Goal: Transaction & Acquisition: Purchase product/service

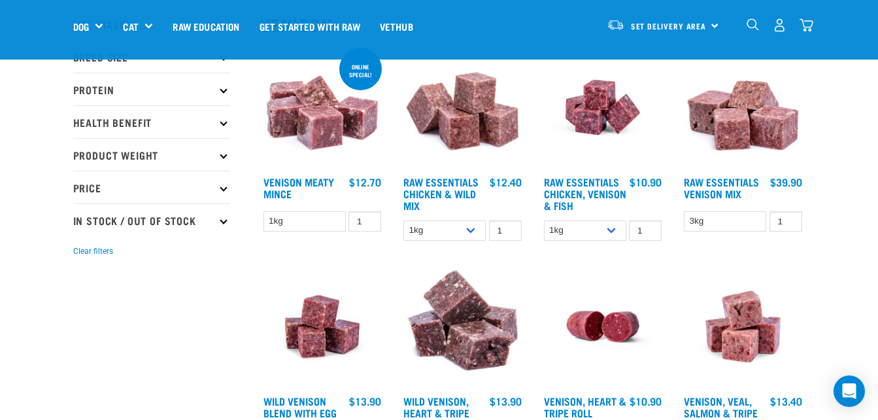
scroll to position [131, 0]
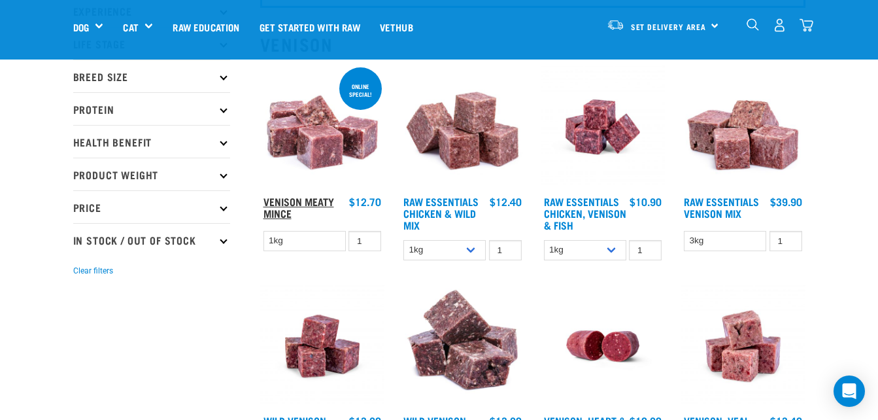
click at [295, 201] on link "Venison Meaty Mince" at bounding box center [299, 207] width 71 height 18
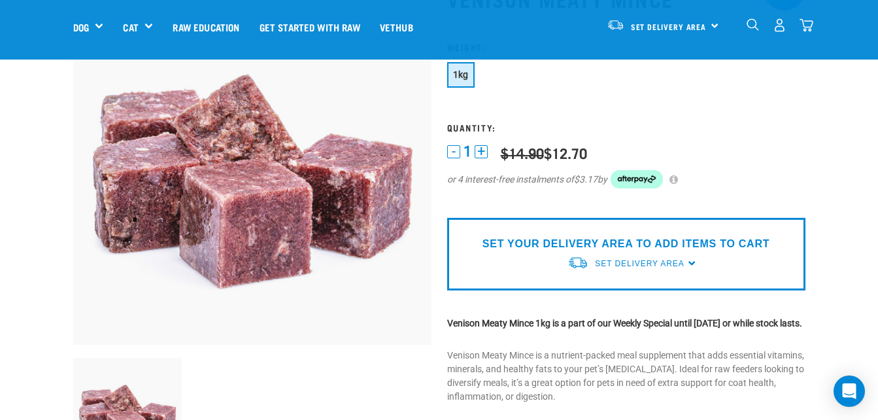
scroll to position [131, 0]
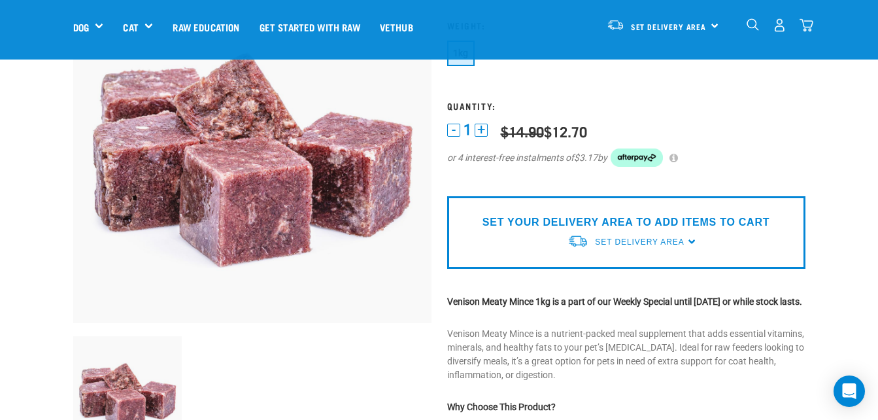
click at [692, 243] on div "SET YOUR DELIVERY AREA TO ADD ITEMS TO CART Set Delivery Area North Island Sout…" at bounding box center [626, 232] width 358 height 73
click at [672, 243] on span "Set Delivery Area" at bounding box center [639, 241] width 89 height 9
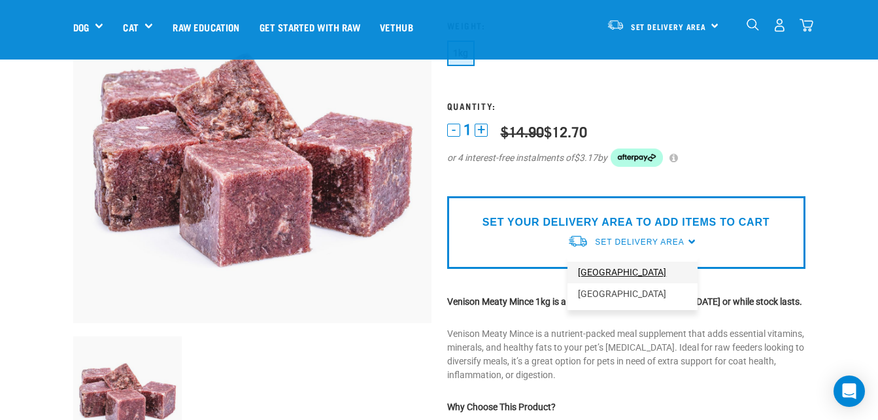
click at [629, 268] on link "[GEOGRAPHIC_DATA]" at bounding box center [633, 273] width 130 height 22
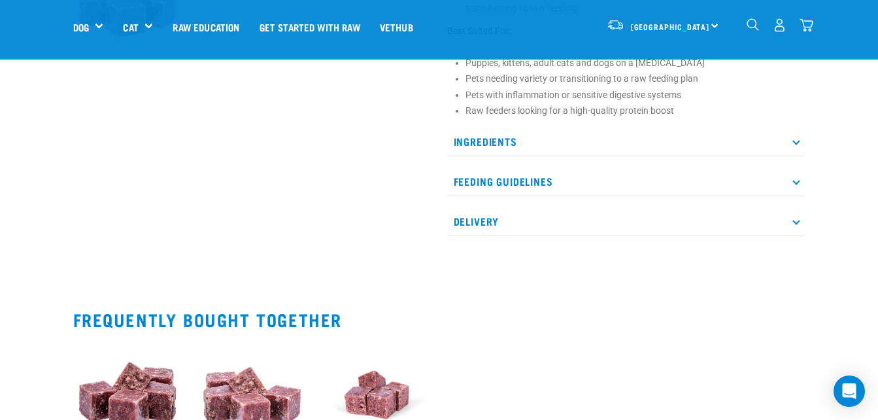
scroll to position [551, 0]
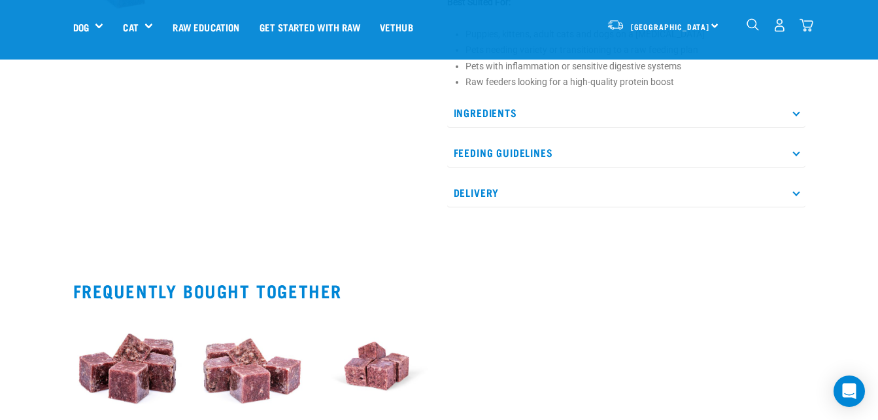
click at [793, 207] on p "Delivery" at bounding box center [626, 192] width 358 height 29
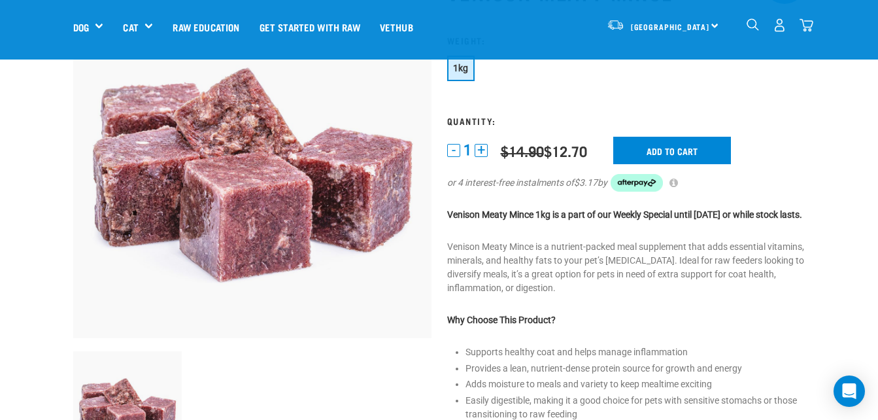
scroll to position [93, 0]
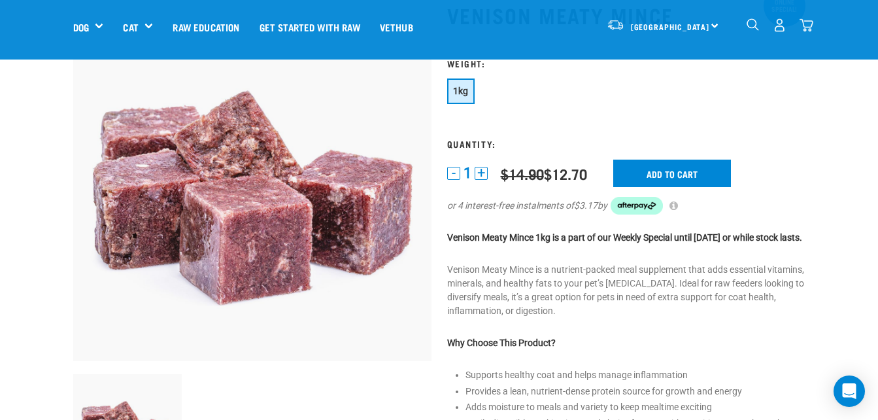
click at [479, 173] on button "+" at bounding box center [481, 173] width 13 height 13
click at [677, 175] on input "Add to cart" at bounding box center [672, 173] width 118 height 27
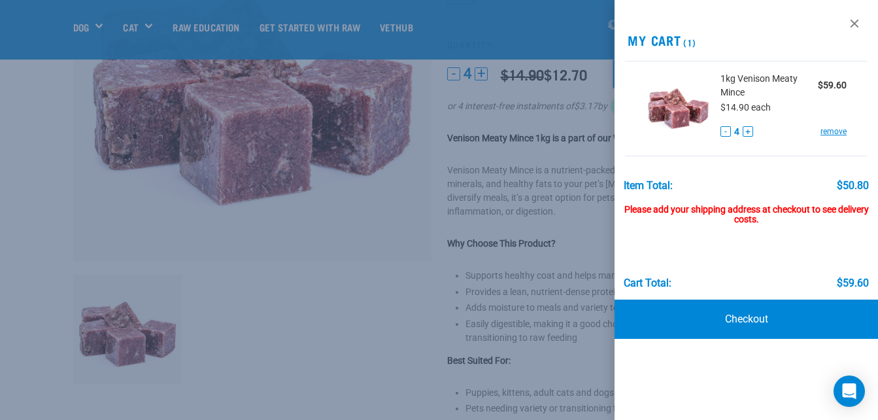
scroll to position [224, 0]
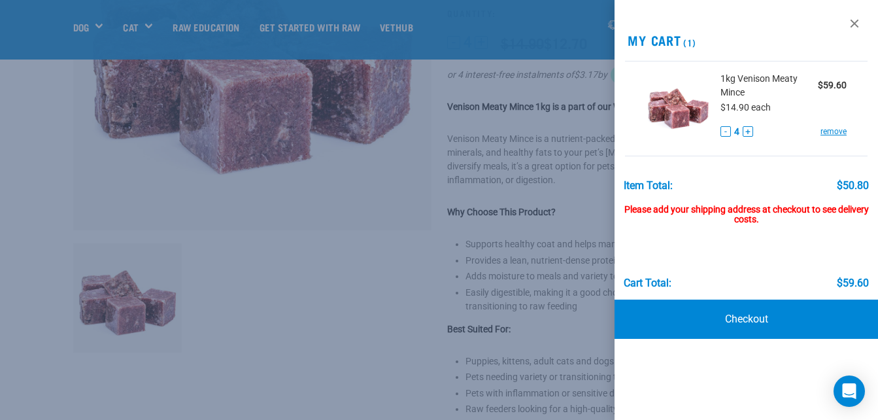
drag, startPoint x: 857, startPoint y: 24, endPoint x: 804, endPoint y: 54, distance: 60.9
click at [855, 24] on link at bounding box center [854, 23] width 21 height 21
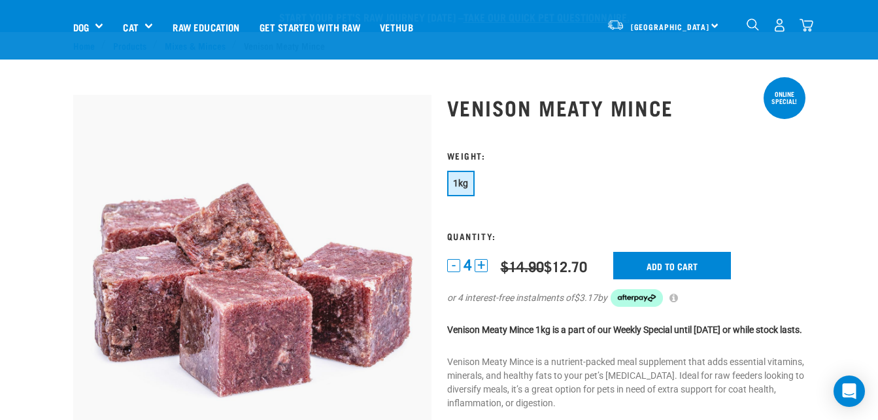
scroll to position [0, 0]
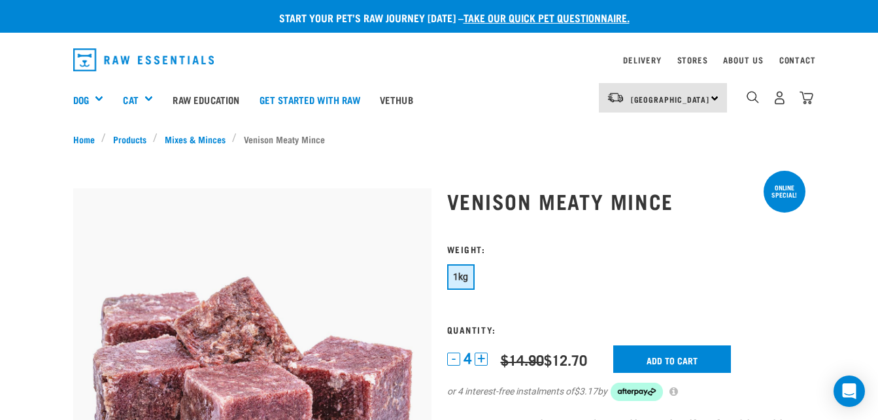
click at [713, 101] on div "North Island North Island South Island" at bounding box center [663, 97] width 128 height 29
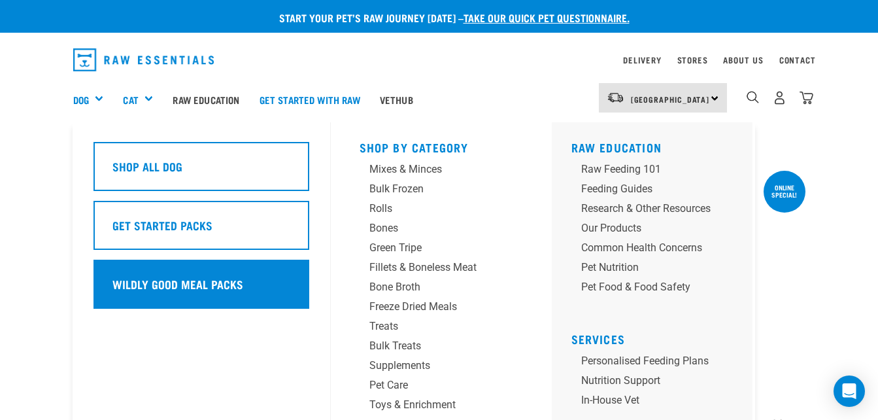
click at [153, 281] on h5 "Wildly Good Meal Packs" at bounding box center [177, 283] width 131 height 17
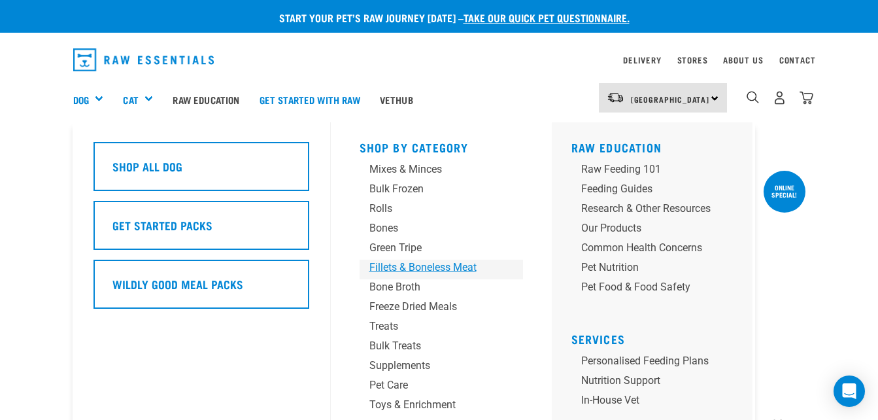
scroll to position [43, 0]
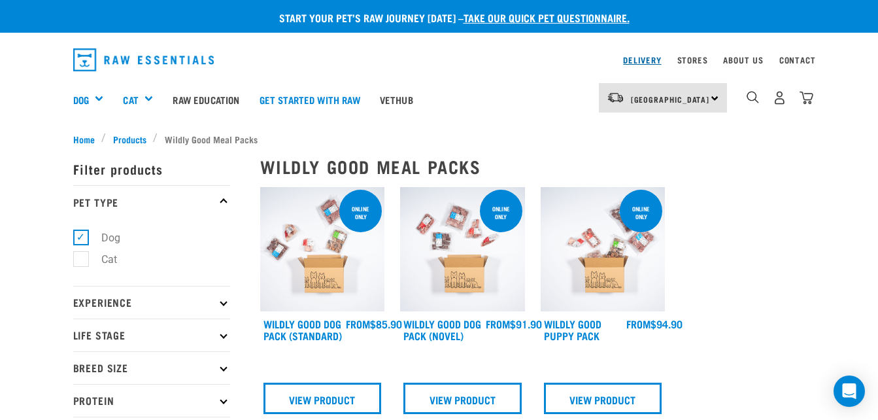
click at [651, 62] on link "Delivery" at bounding box center [642, 60] width 38 height 5
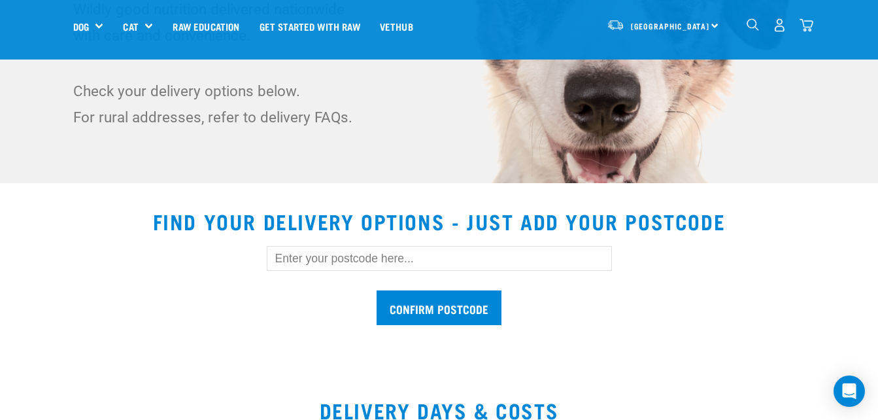
scroll to position [327, 0]
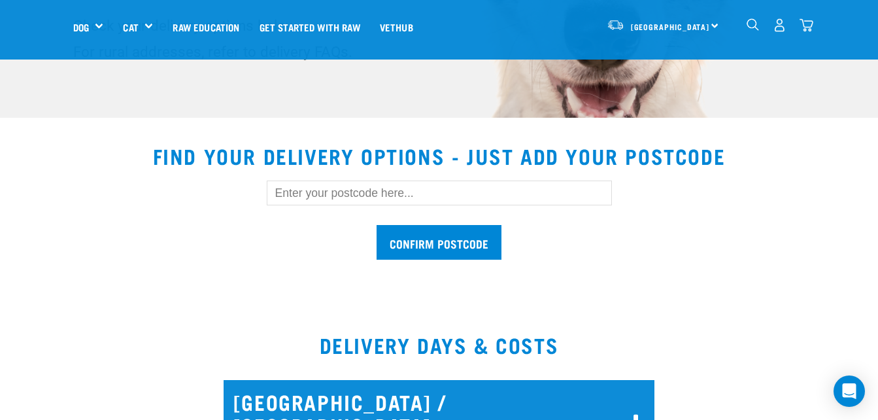
click at [415, 190] on input "text" at bounding box center [439, 192] width 345 height 25
type input "5019"
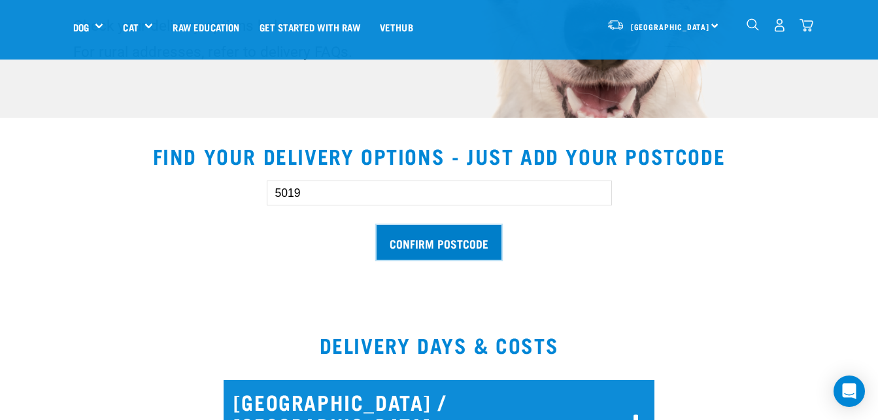
click at [437, 243] on input "Confirm postcode" at bounding box center [439, 242] width 125 height 35
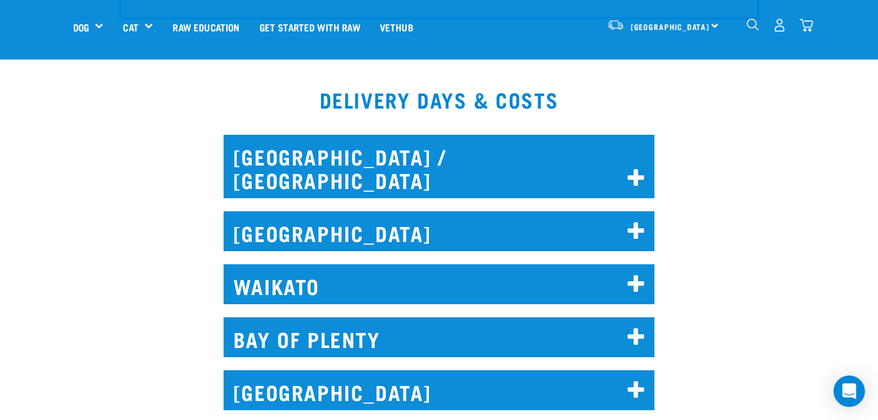
scroll to position [1046, 0]
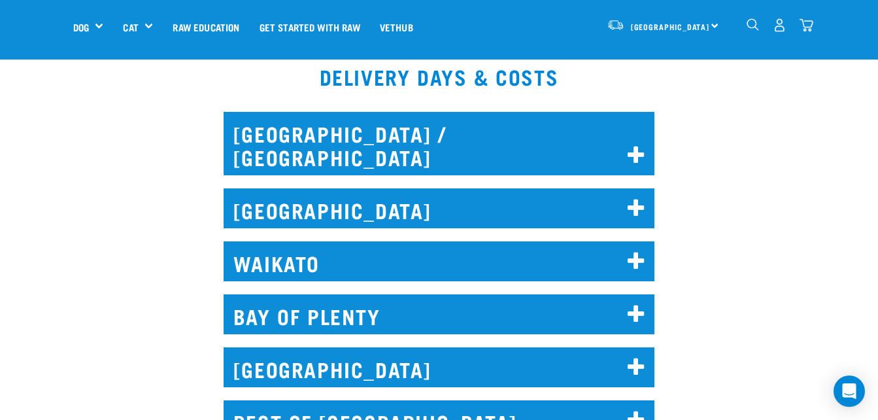
click at [634, 357] on icon at bounding box center [637, 367] width 18 height 21
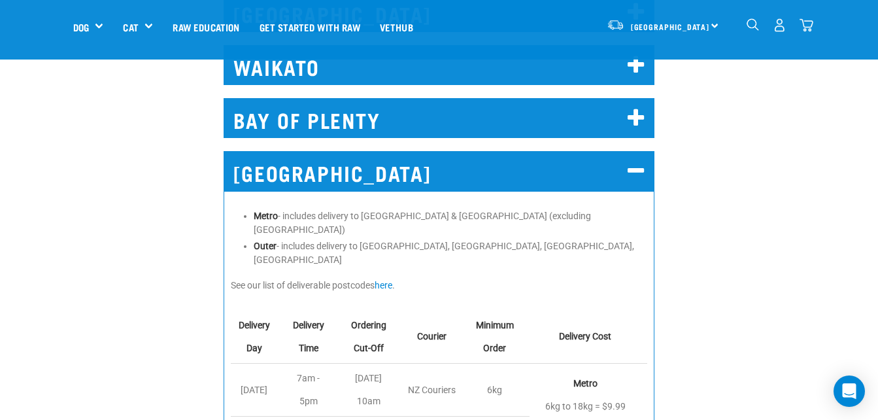
scroll to position [1308, 0]
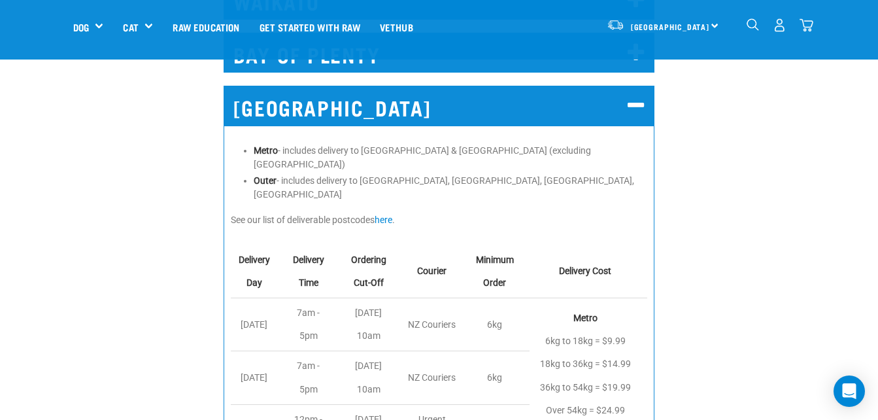
click at [143, 139] on div "WELLINGTON Metro - includes delivery to Central Wellington & Lower Hutt (exclud…" at bounding box center [439, 351] width 894 height 568
click at [764, 146] on div "WELLINGTON Metro - includes delivery to Central Wellington & Lower Hutt (exclud…" at bounding box center [439, 351] width 894 height 568
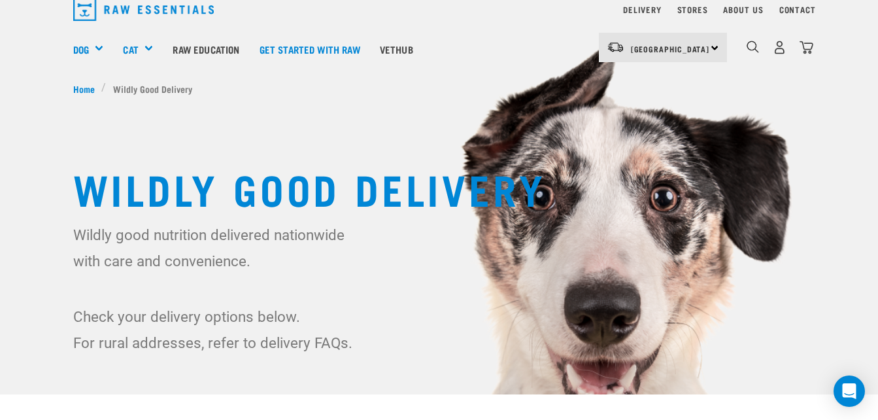
scroll to position [0, 0]
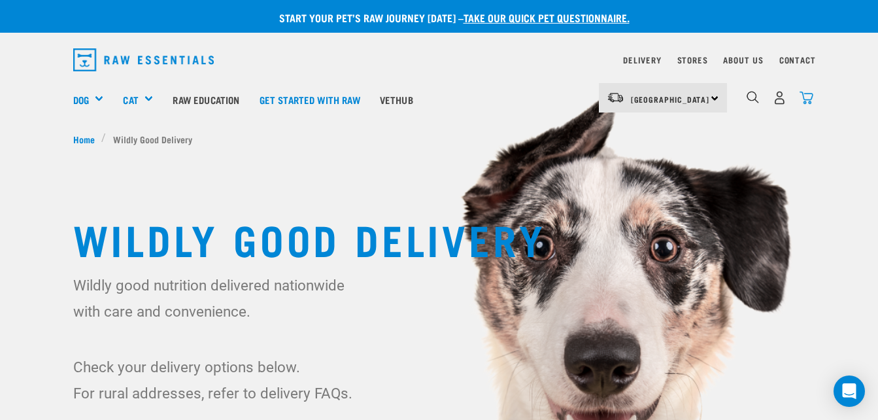
click at [810, 94] on img "dropdown navigation" at bounding box center [807, 98] width 14 height 14
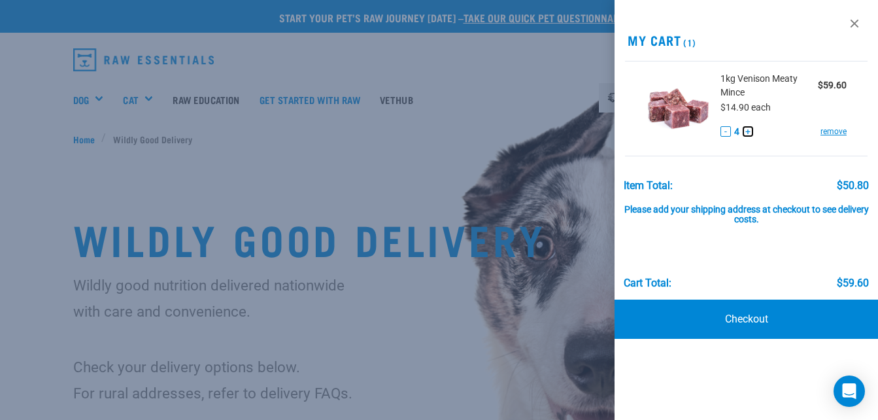
click at [747, 130] on button "+" at bounding box center [748, 131] width 10 height 10
click at [95, 97] on div at bounding box center [439, 210] width 878 height 420
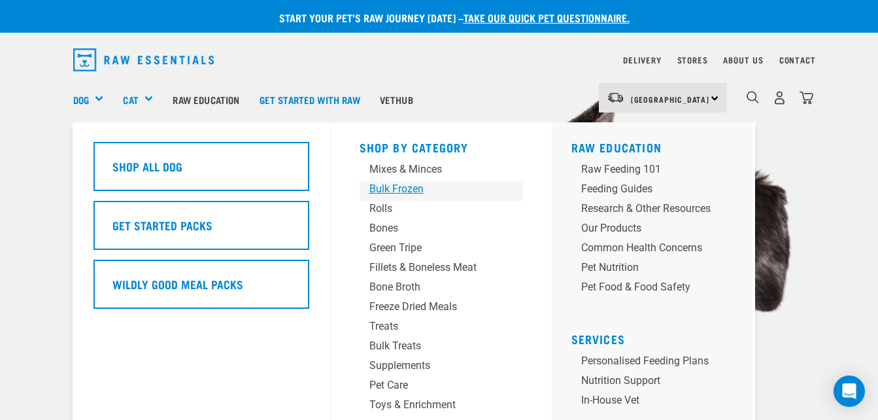
click at [390, 186] on div "Bulk Frozen" at bounding box center [430, 189] width 122 height 16
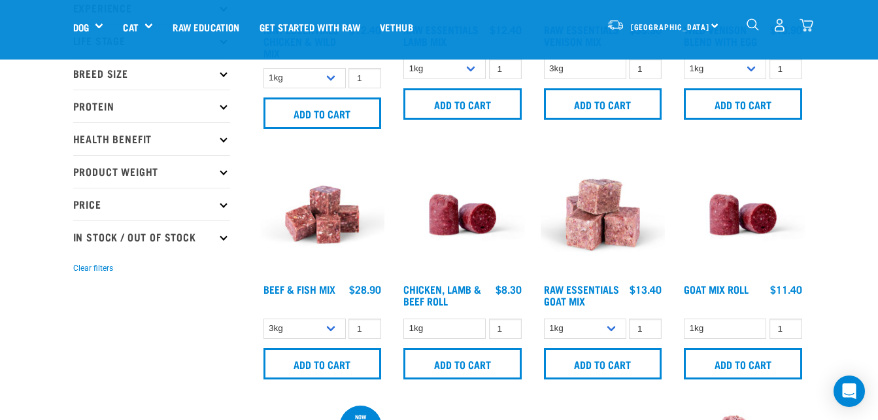
scroll to position [196, 0]
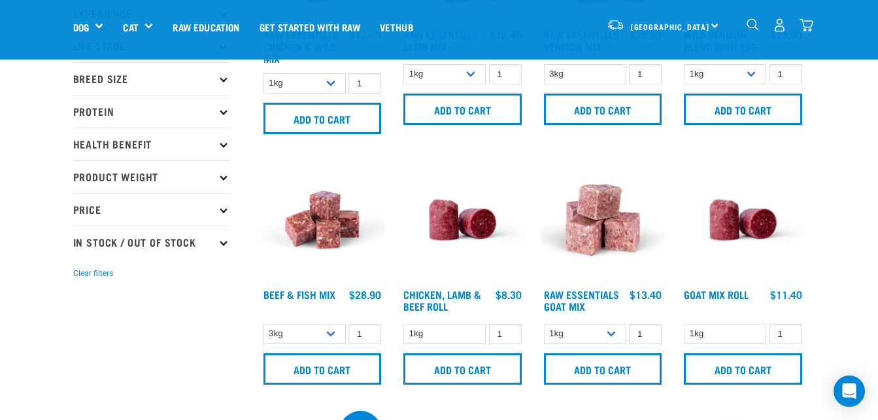
click at [812, 27] on img "dropdown navigation" at bounding box center [807, 25] width 14 height 14
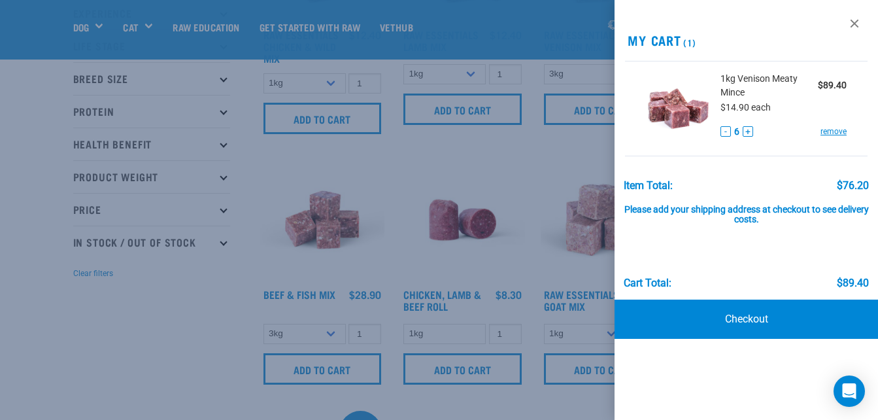
click at [84, 29] on div at bounding box center [439, 210] width 878 height 420
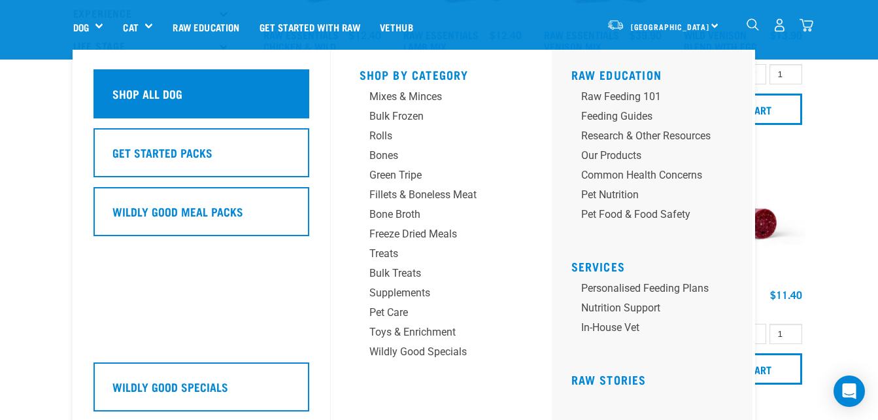
click at [162, 111] on div "Shop All Dog" at bounding box center [202, 93] width 216 height 49
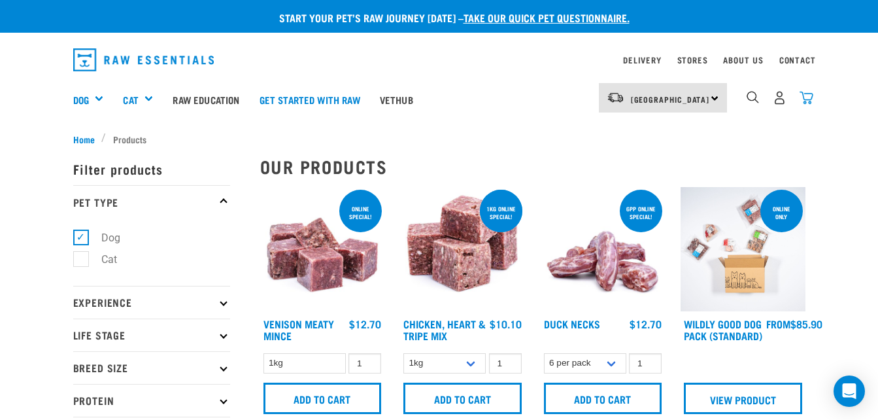
click at [808, 99] on img "dropdown navigation" at bounding box center [807, 98] width 14 height 14
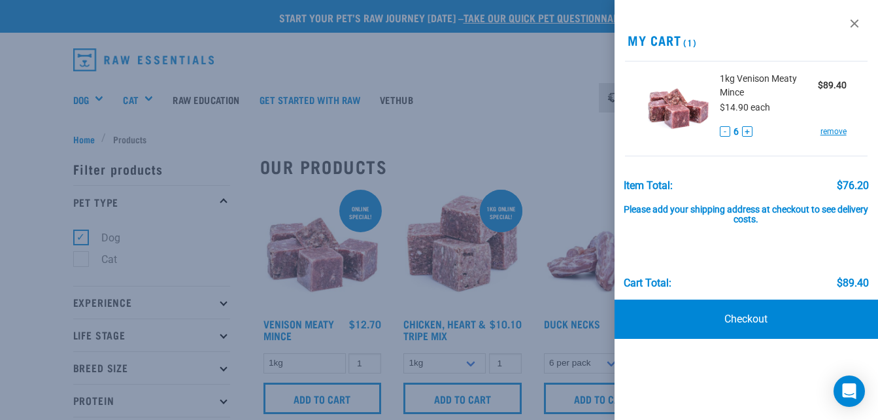
click at [289, 181] on div at bounding box center [439, 210] width 878 height 420
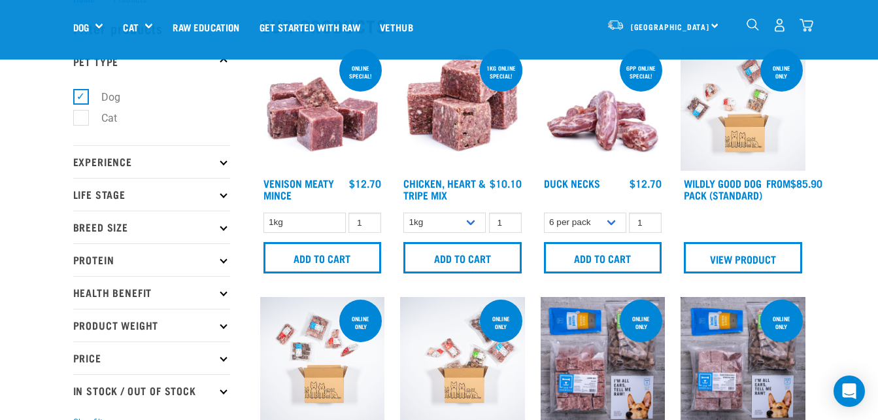
scroll to position [65, 0]
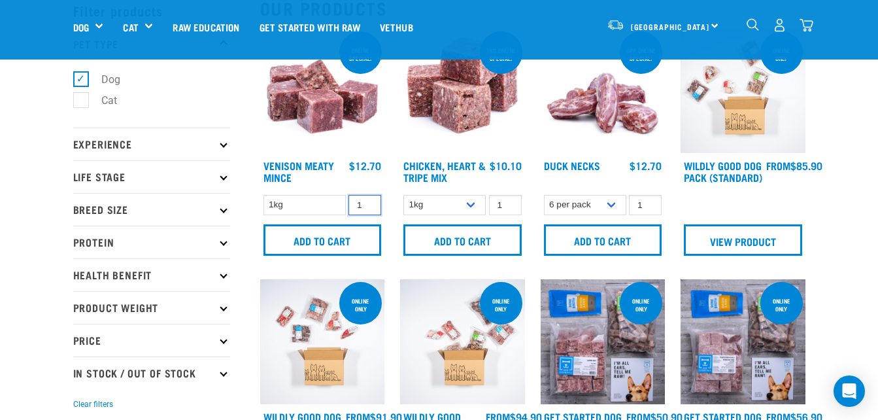
click at [360, 209] on input "1" at bounding box center [365, 205] width 33 height 20
click at [367, 207] on input "0" at bounding box center [365, 205] width 33 height 20
click at [367, 207] on input "-1" at bounding box center [365, 205] width 33 height 20
click at [366, 203] on input "0" at bounding box center [365, 205] width 33 height 20
click at [366, 203] on input "1" at bounding box center [365, 205] width 33 height 20
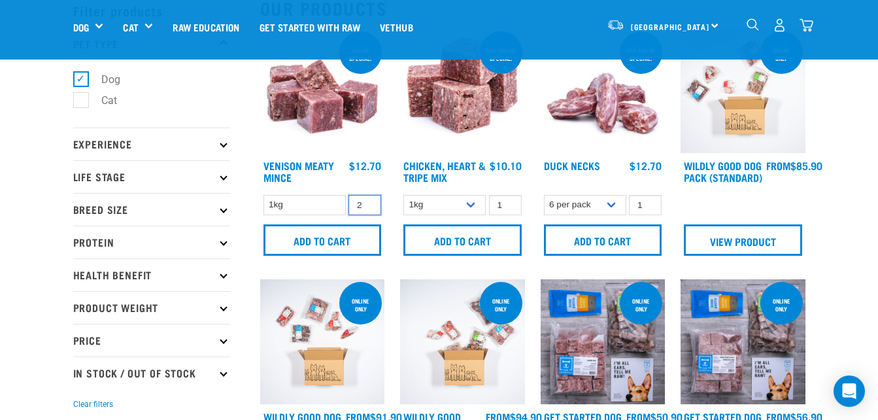
click at [366, 203] on input "2" at bounding box center [365, 205] width 33 height 20
click at [366, 203] on input "3" at bounding box center [365, 205] width 33 height 20
click at [366, 203] on input "4" at bounding box center [365, 205] width 33 height 20
click at [366, 203] on input "5" at bounding box center [365, 205] width 33 height 20
type input "6"
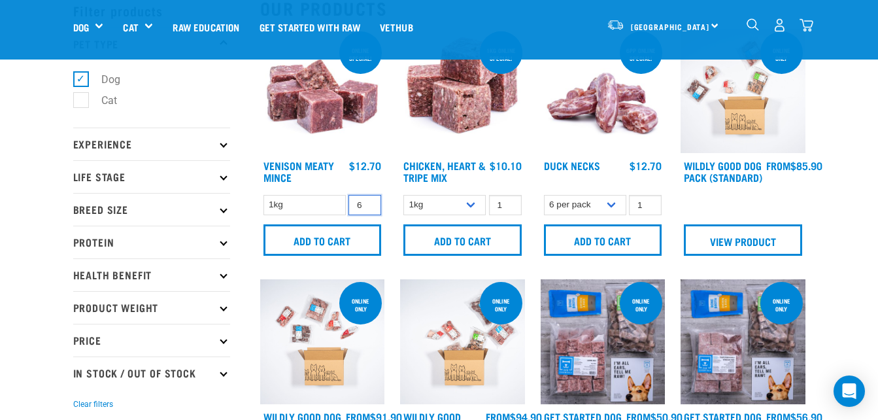
click at [366, 203] on input "6" at bounding box center [365, 205] width 33 height 20
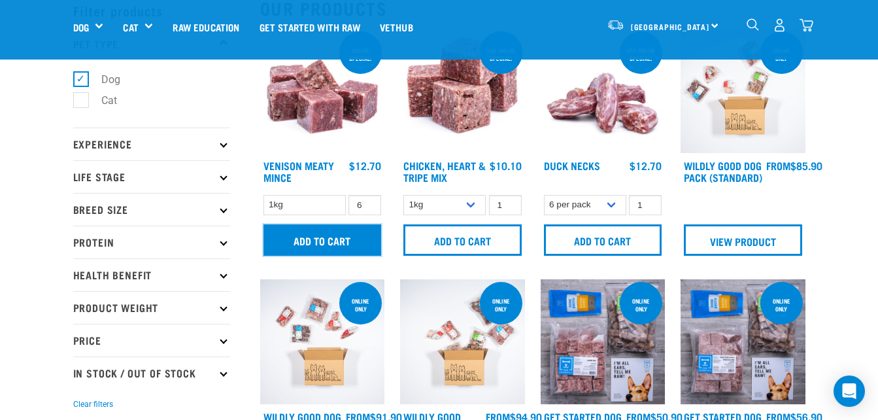
click at [328, 236] on input "Add to cart" at bounding box center [323, 239] width 118 height 31
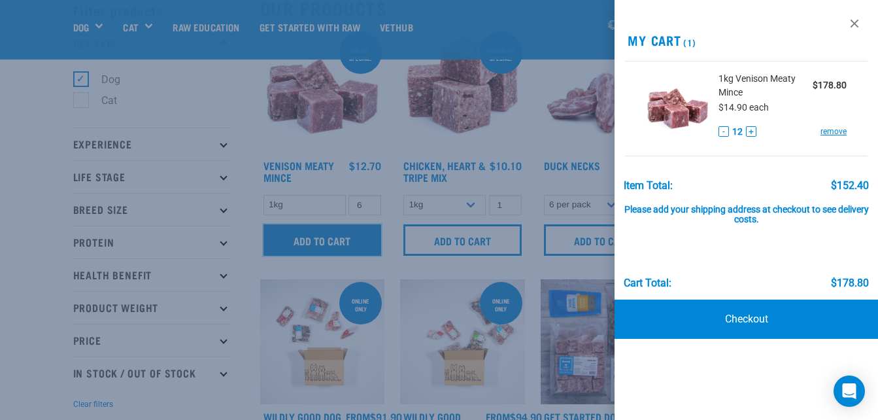
scroll to position [0, 0]
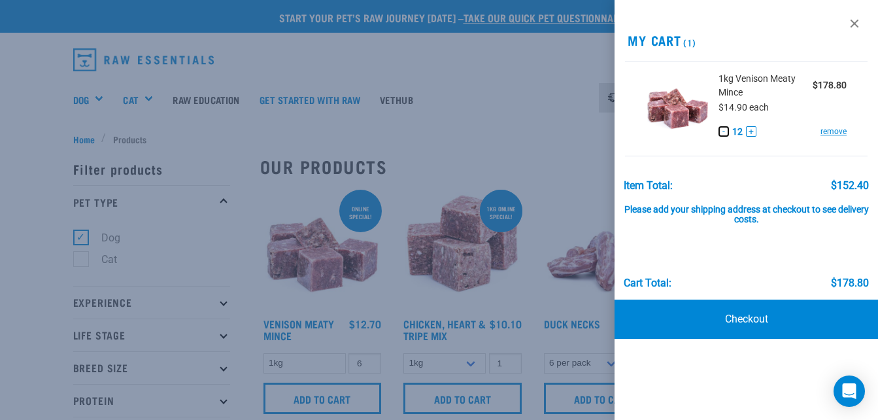
click at [721, 131] on button "-" at bounding box center [724, 131] width 10 height 10
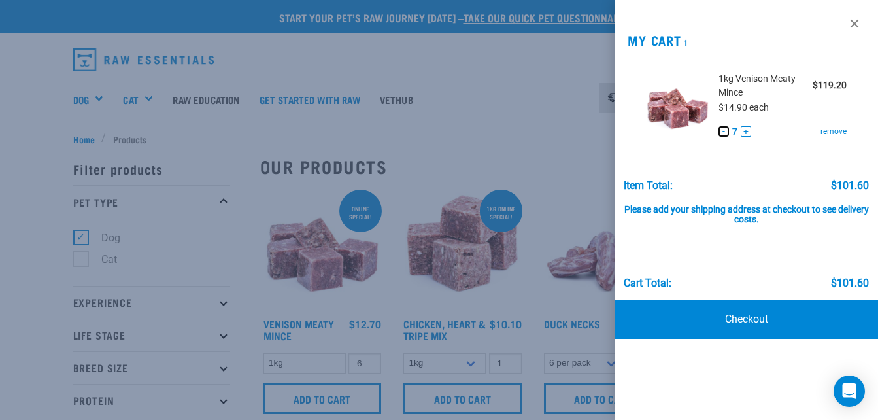
click at [721, 131] on button "-" at bounding box center [724, 131] width 10 height 10
click at [753, 325] on link "Checkout" at bounding box center [747, 319] width 264 height 39
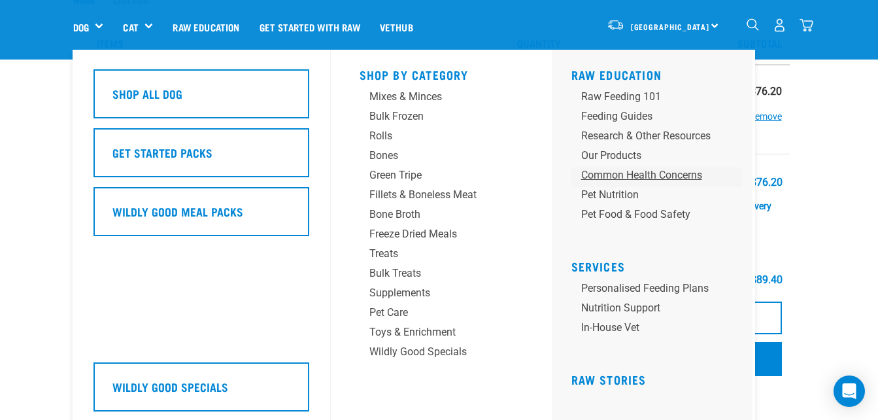
scroll to position [65, 0]
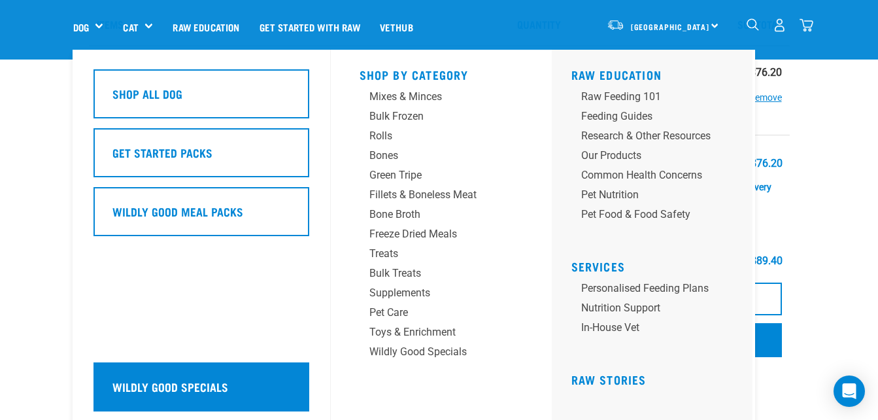
click at [196, 379] on h5 "Wildly Good Specials" at bounding box center [170, 386] width 116 height 17
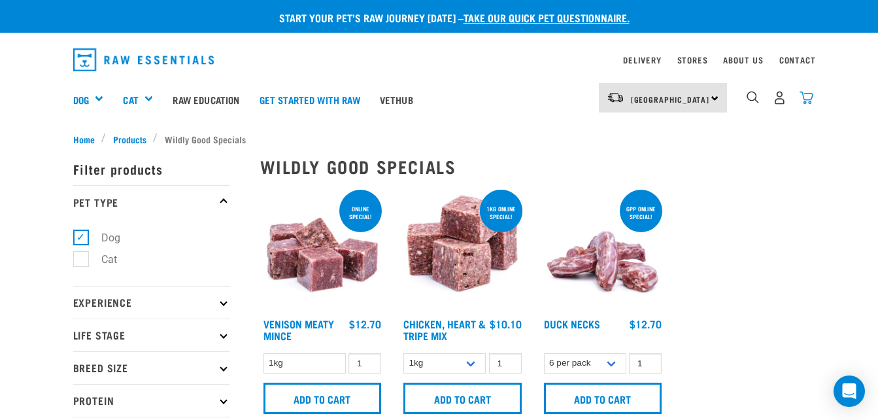
click at [804, 101] on img "dropdown navigation" at bounding box center [807, 98] width 14 height 14
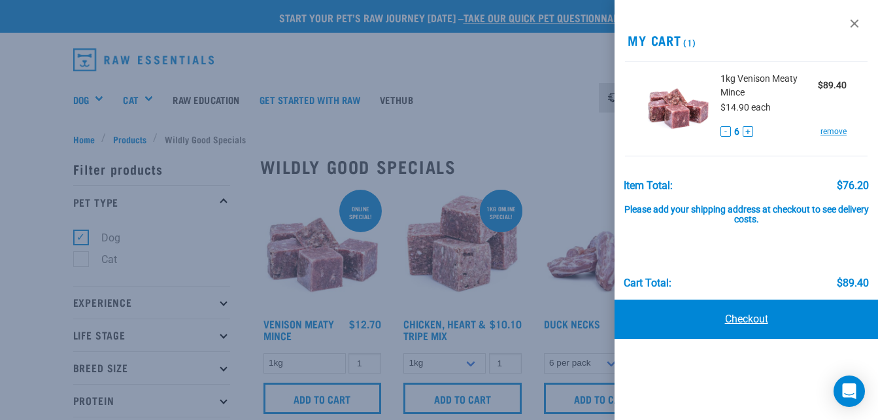
click at [744, 320] on link "Checkout" at bounding box center [747, 319] width 264 height 39
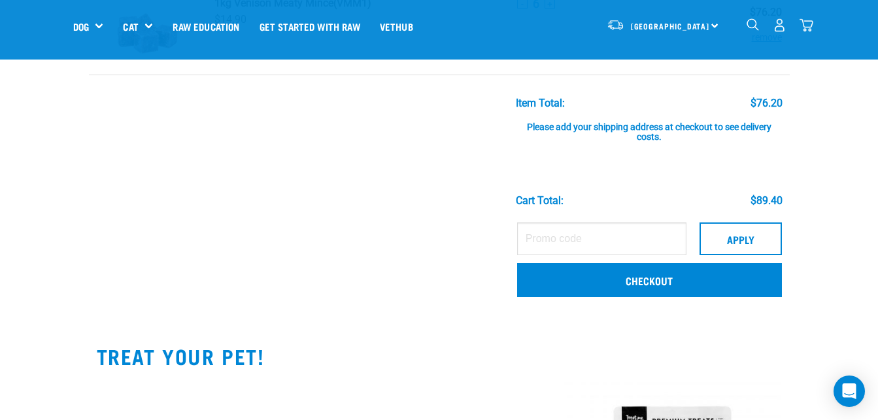
scroll to position [131, 0]
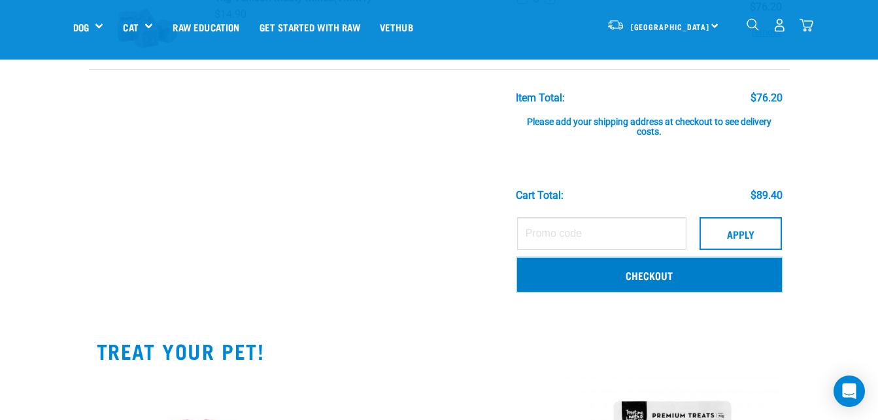
click at [645, 277] on link "Checkout" at bounding box center [649, 275] width 265 height 34
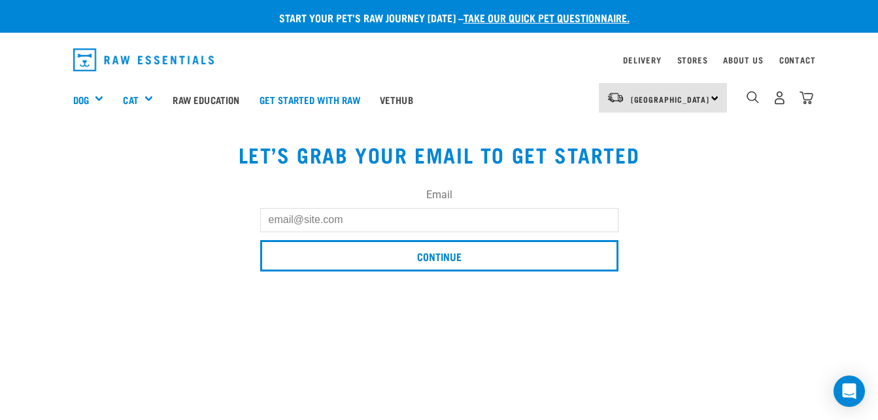
click at [372, 219] on input "Email" at bounding box center [439, 220] width 358 height 24
type input "mcintoshmarian@gmail.com"
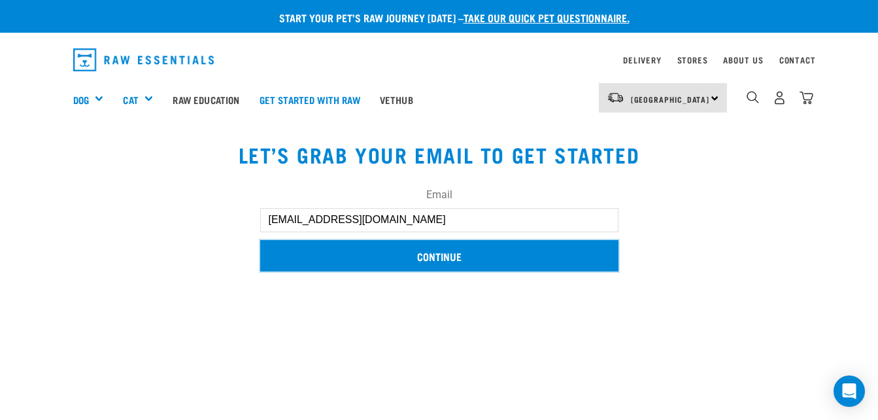
click at [439, 254] on input "Continue" at bounding box center [439, 255] width 358 height 31
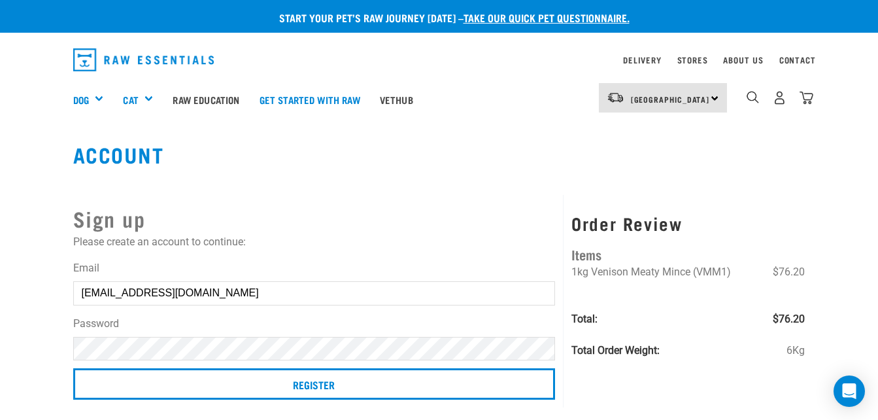
click at [122, 344] on div "Password" at bounding box center [314, 338] width 483 height 44
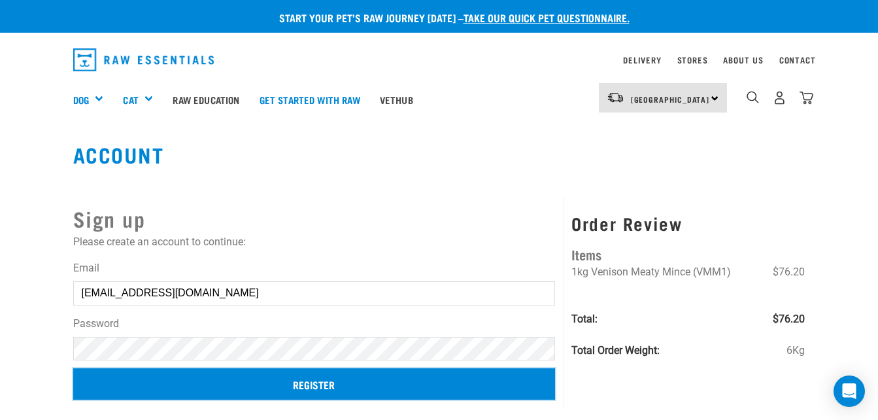
click at [296, 388] on input "Register" at bounding box center [314, 383] width 483 height 31
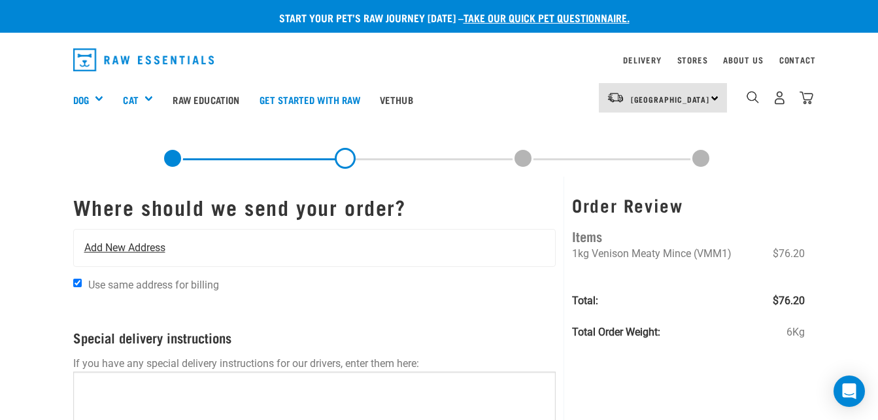
click at [199, 245] on div "Add New Address" at bounding box center [315, 248] width 482 height 37
click at [128, 252] on span "Add New Address" at bounding box center [124, 248] width 81 height 16
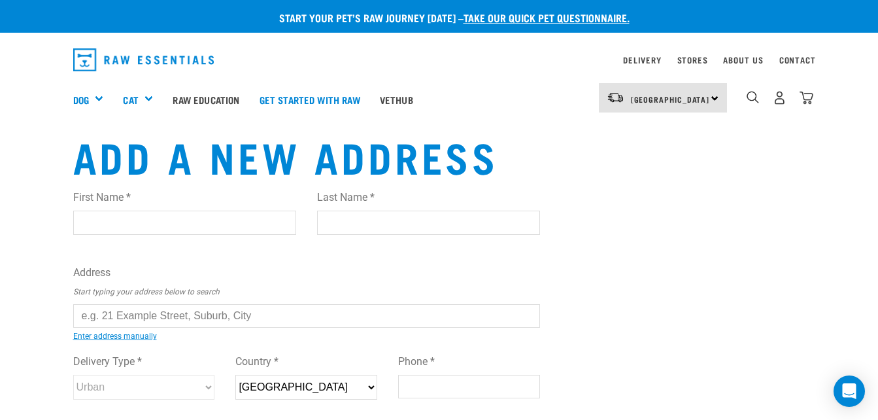
click at [106, 225] on input "First Name *" at bounding box center [184, 223] width 223 height 24
type input "[PERSON_NAME]"
type input "Stokes Valley, Lower Hutt Wellington"
type input "5019"
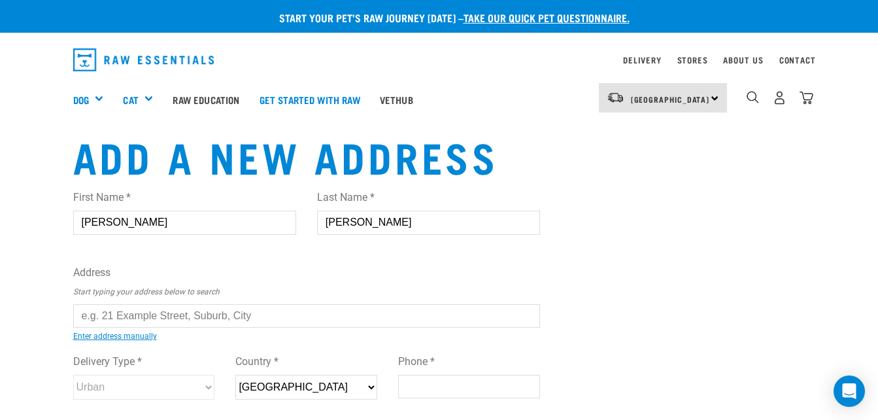
type input "02041642584"
click at [118, 317] on input "text" at bounding box center [307, 316] width 468 height 24
click at [173, 342] on div "First Name * Marian Last Name * McIntosh Address Start typing your address belo…" at bounding box center [307, 307] width 468 height 256
type input "18 Rintoul Grove, Stokes Valley, Lower Hutt 5019"
type input "18 [PERSON_NAME][GEOGRAPHIC_DATA]"
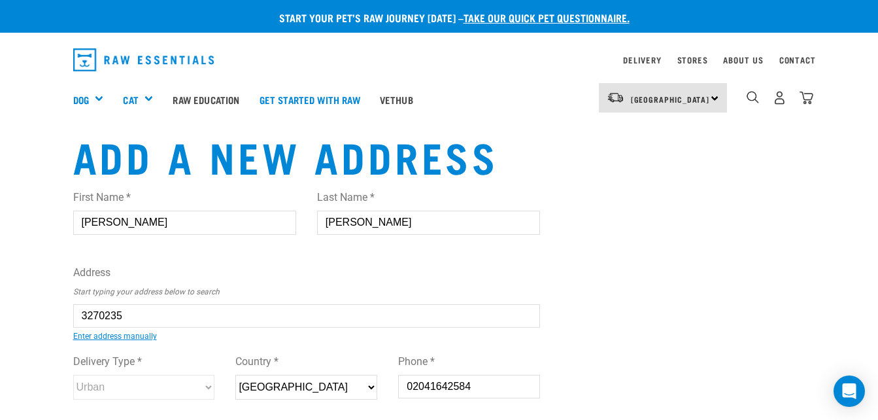
type input "Stokes Valley"
type input "Wellington"
select select "WGN"
select select "Urban"
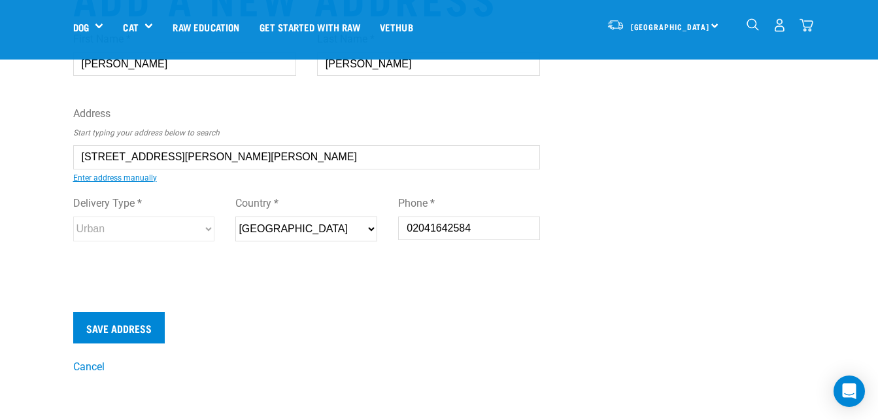
click at [324, 154] on input "18 Rintoul Grove, Stokes Valley, Lower Hutt 5019" at bounding box center [307, 157] width 468 height 24
type input "18 Rintoul Grove, Stokes Valley, Lower Hutt 5019"
click at [126, 329] on input "Save Address" at bounding box center [119, 327] width 92 height 31
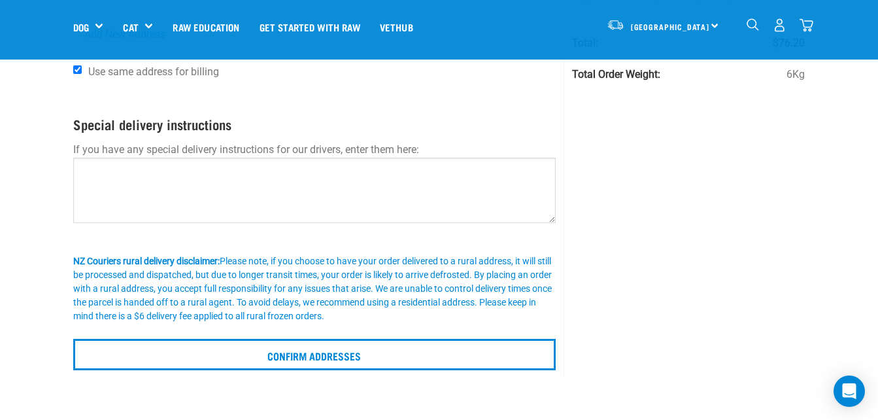
scroll to position [196, 0]
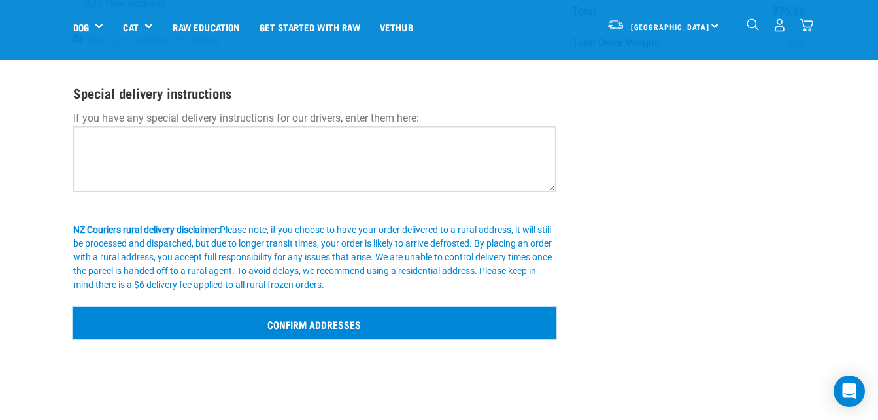
click at [319, 325] on input "Confirm addresses" at bounding box center [314, 322] width 483 height 31
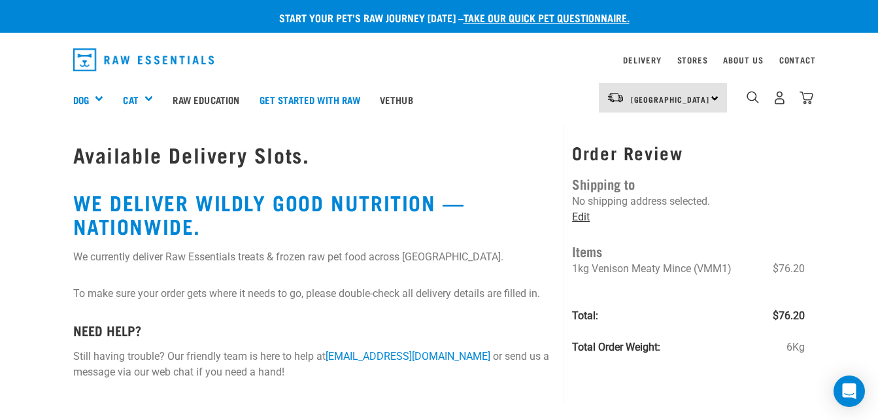
click at [579, 217] on link "Edit" at bounding box center [581, 217] width 18 height 12
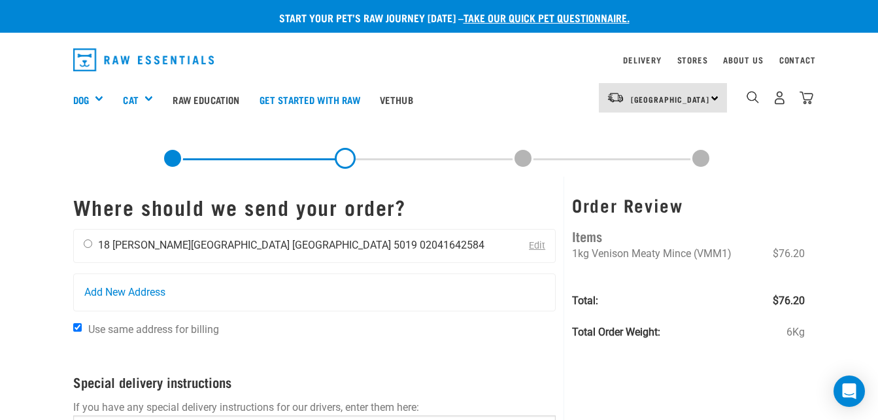
click at [90, 245] on input "radio" at bounding box center [88, 243] width 9 height 9
radio input "true"
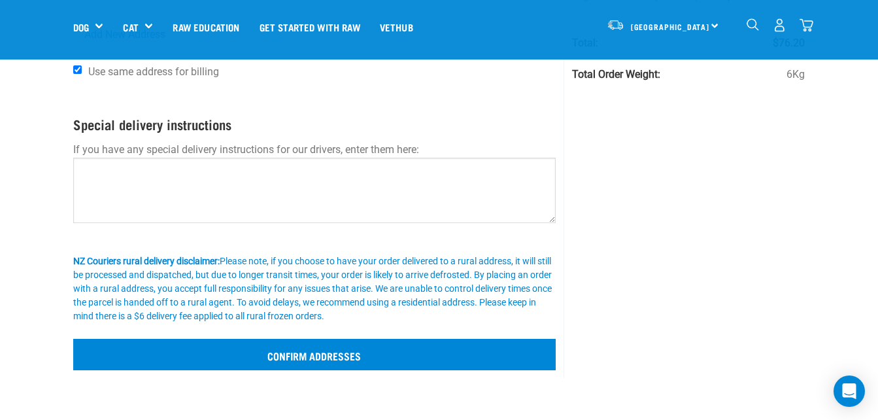
scroll to position [196, 0]
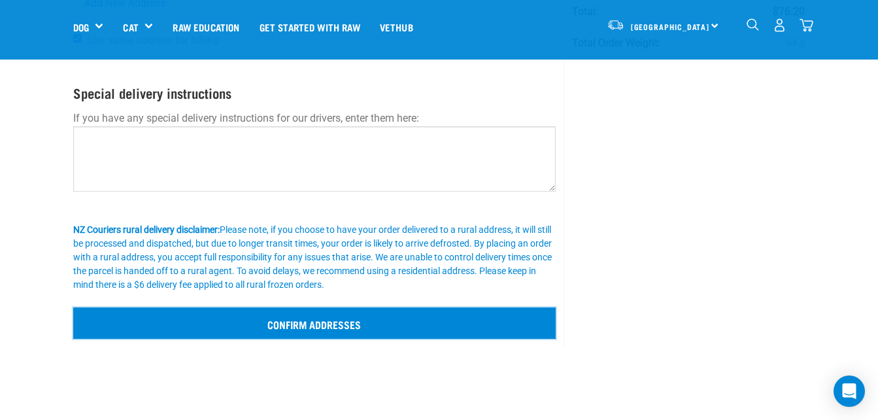
click at [328, 325] on input "Confirm addresses" at bounding box center [314, 322] width 483 height 31
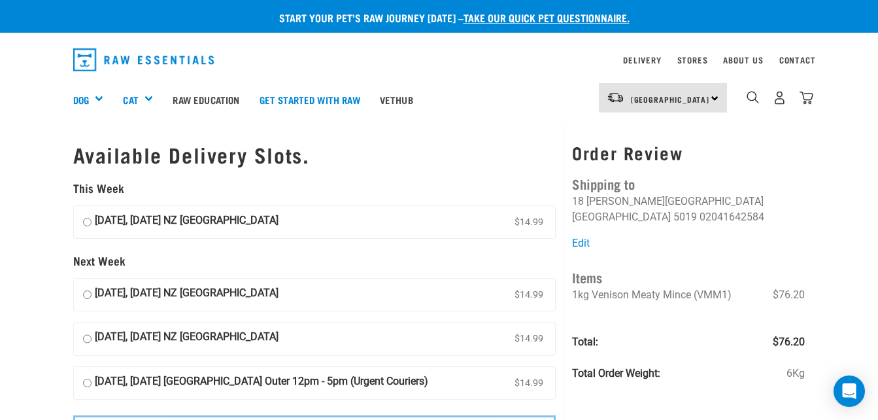
click at [88, 222] on input "[DATE], [DATE] NZ [GEOGRAPHIC_DATA] $14.99" at bounding box center [87, 223] width 9 height 20
radio input "true"
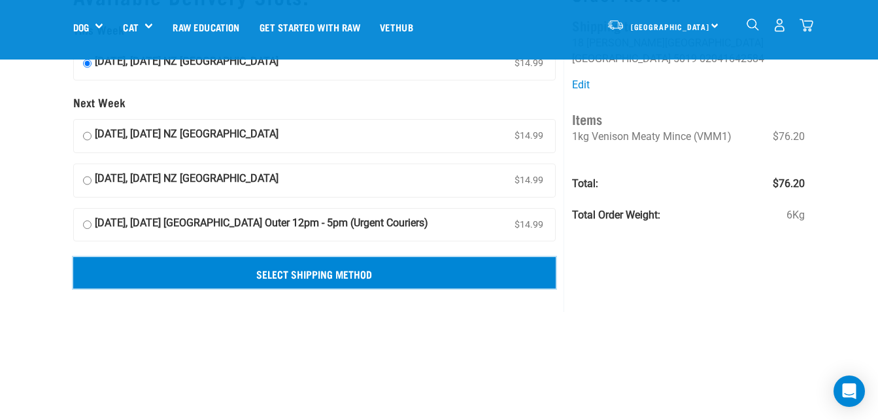
click at [322, 272] on input "Select Shipping Method" at bounding box center [314, 272] width 483 height 31
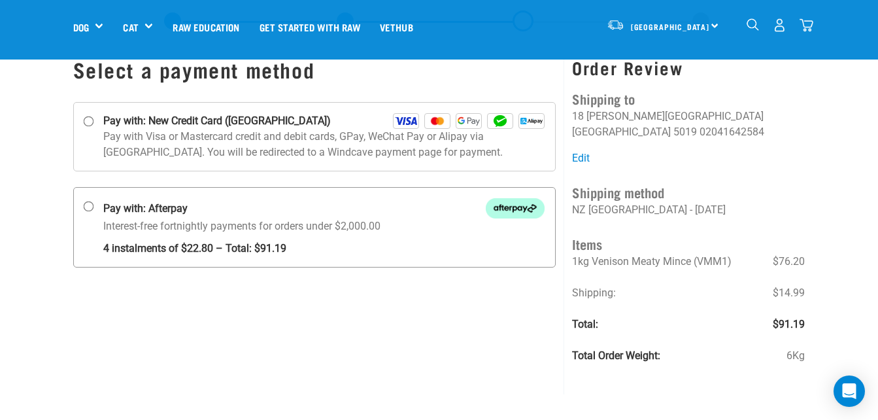
scroll to position [65, 0]
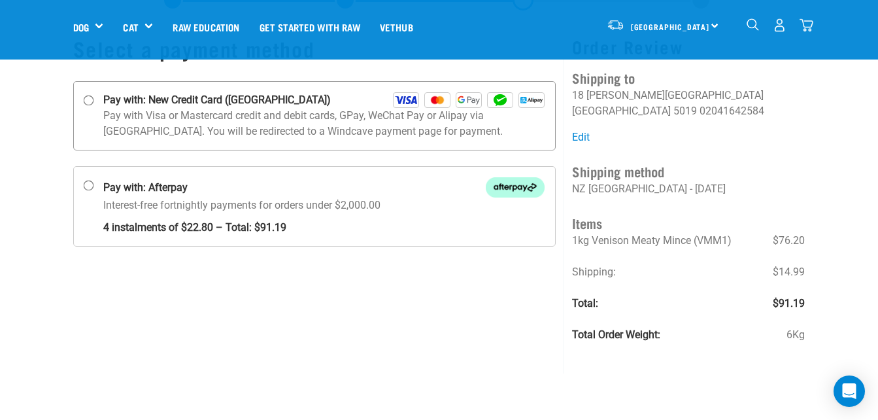
click at [84, 97] on input "Pay with: New Credit Card (Windcave)" at bounding box center [88, 100] width 10 height 10
radio input "true"
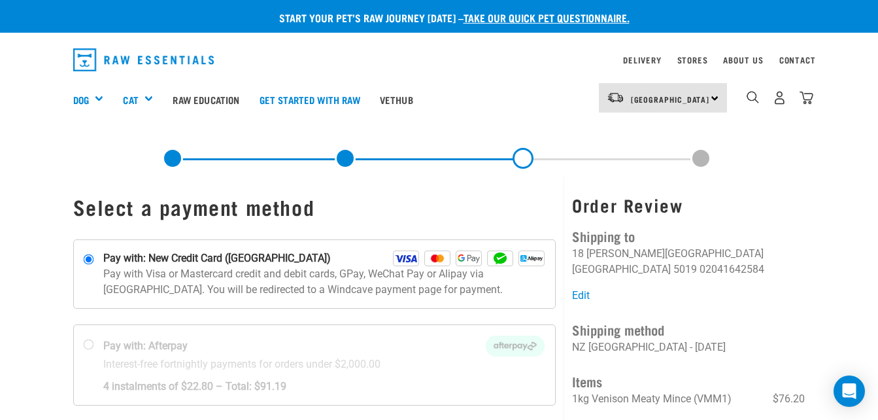
click at [463, 137] on div "Start your pet’s raw journey today – take our quick pet questionnaire. Delivery…" at bounding box center [439, 262] width 878 height 524
click at [437, 260] on img at bounding box center [437, 258] width 26 height 16
click at [94, 260] on input "Pay with: New Credit Card (Windcave)" at bounding box center [88, 259] width 10 height 10
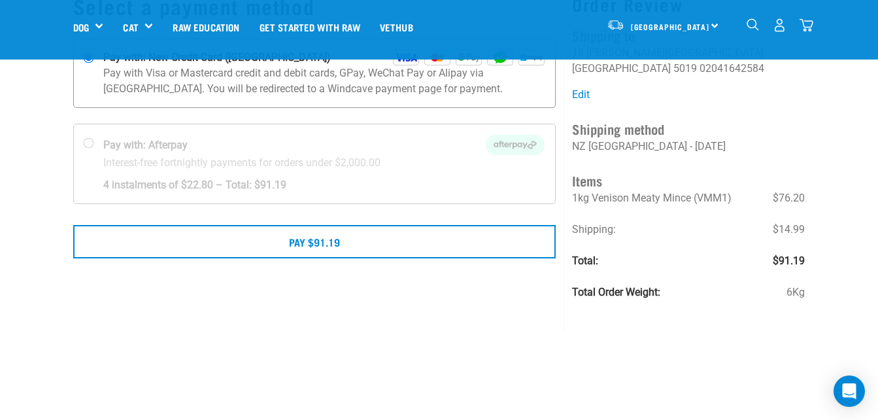
scroll to position [131, 0]
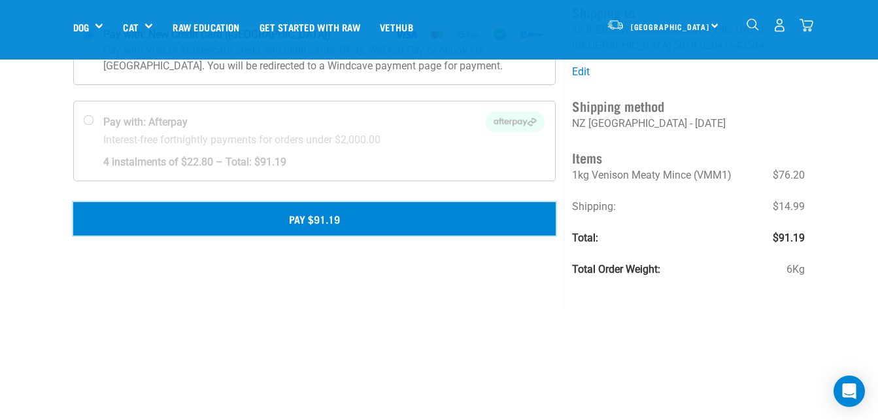
click at [334, 215] on button "Pay $91.19" at bounding box center [314, 218] width 483 height 33
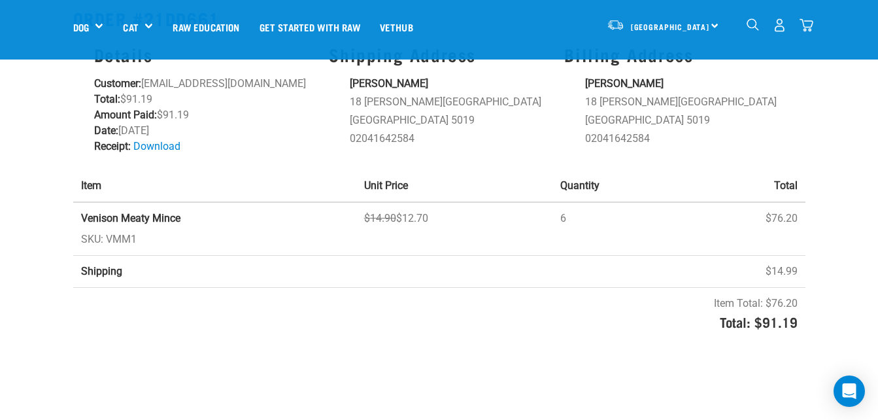
scroll to position [65, 0]
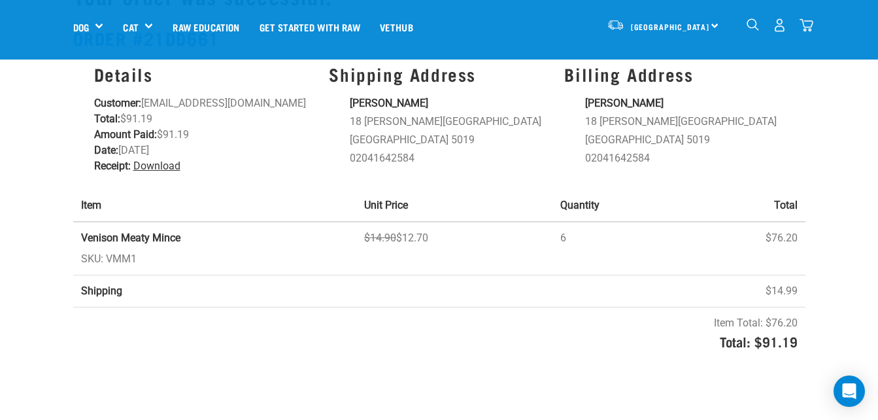
click at [155, 166] on link "Download" at bounding box center [156, 166] width 47 height 12
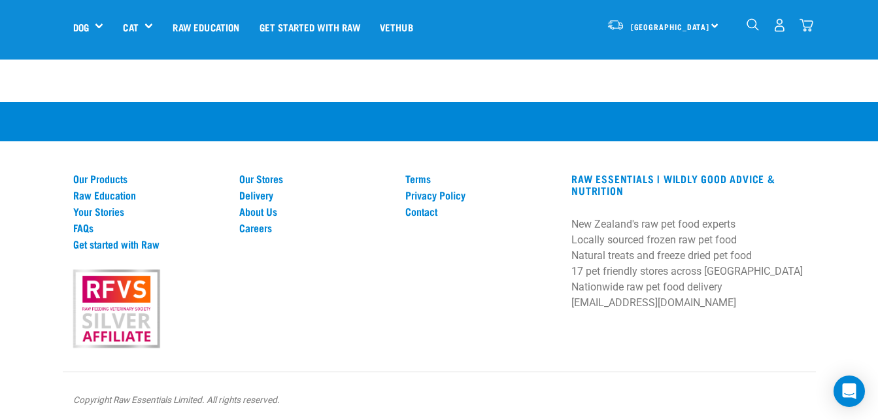
scroll to position [677, 0]
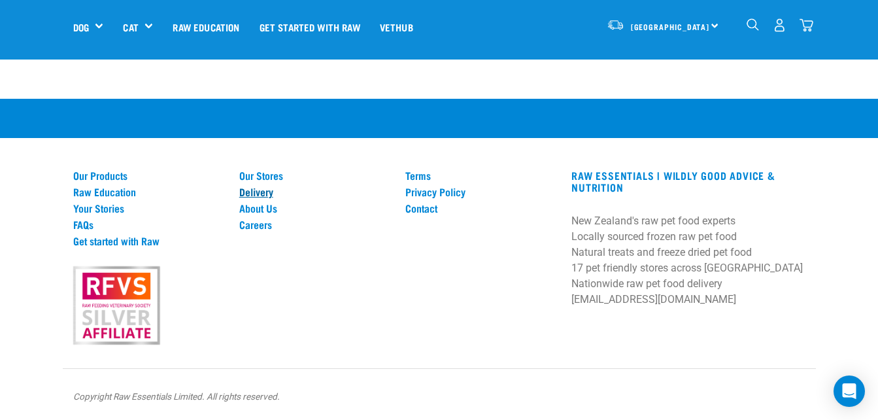
click at [267, 194] on link "Delivery" at bounding box center [314, 192] width 150 height 12
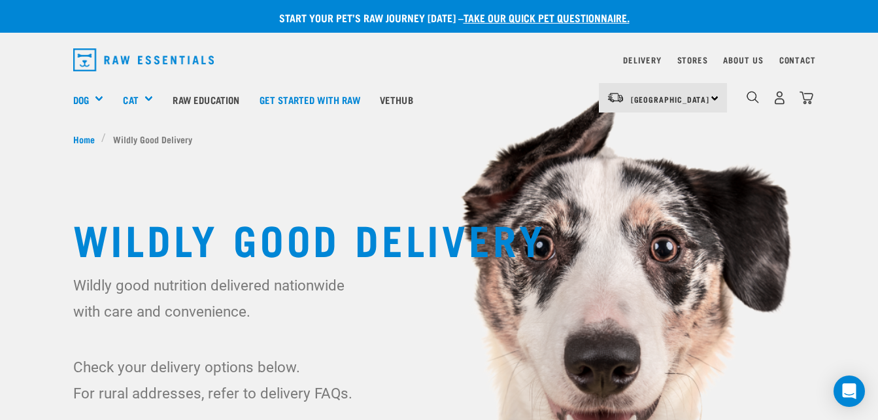
click at [718, 98] on div "[GEOGRAPHIC_DATA] [GEOGRAPHIC_DATA]" at bounding box center [663, 97] width 128 height 29
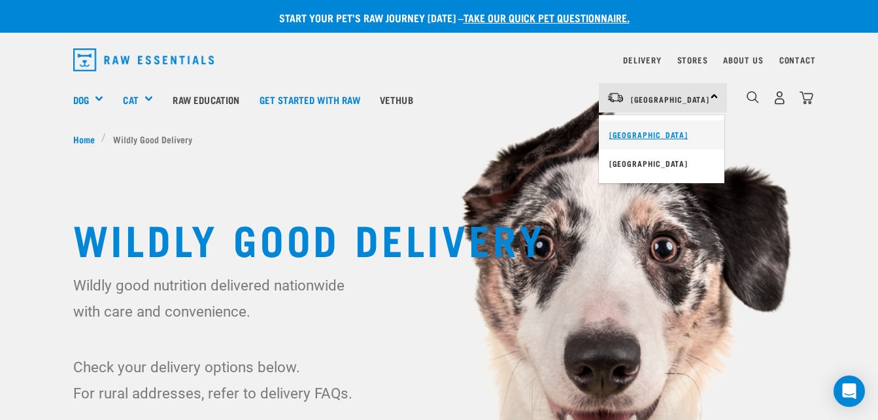
click at [659, 133] on link "[GEOGRAPHIC_DATA]" at bounding box center [662, 134] width 126 height 29
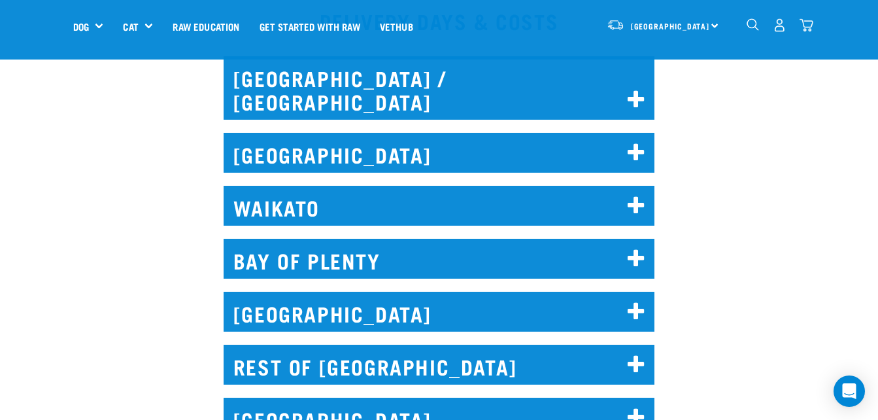
scroll to position [654, 0]
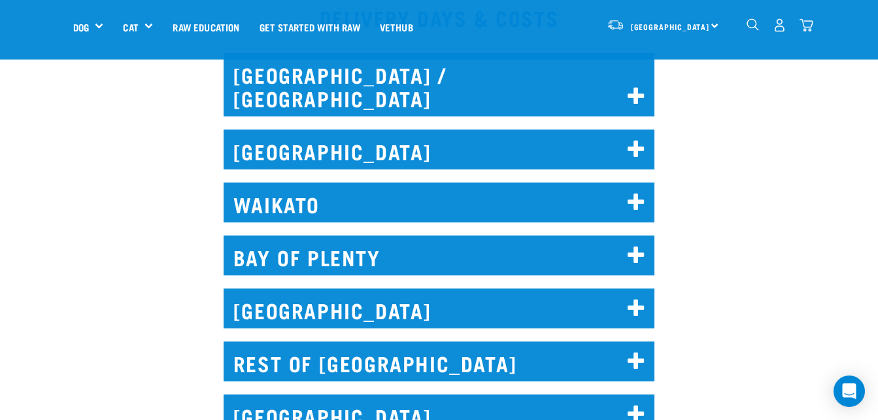
click at [632, 298] on icon at bounding box center [637, 308] width 18 height 21
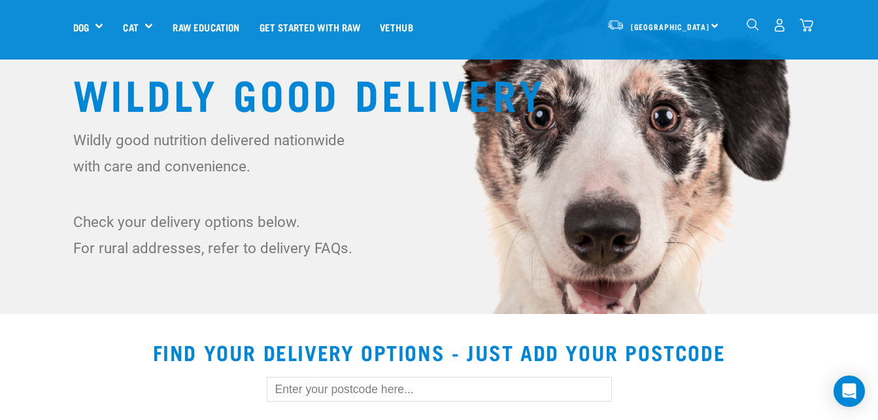
scroll to position [0, 0]
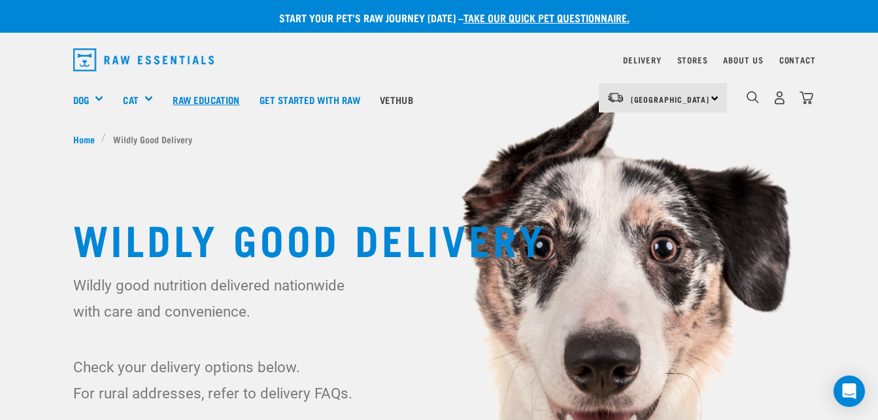
click at [200, 98] on link "Raw Education" at bounding box center [206, 99] width 86 height 52
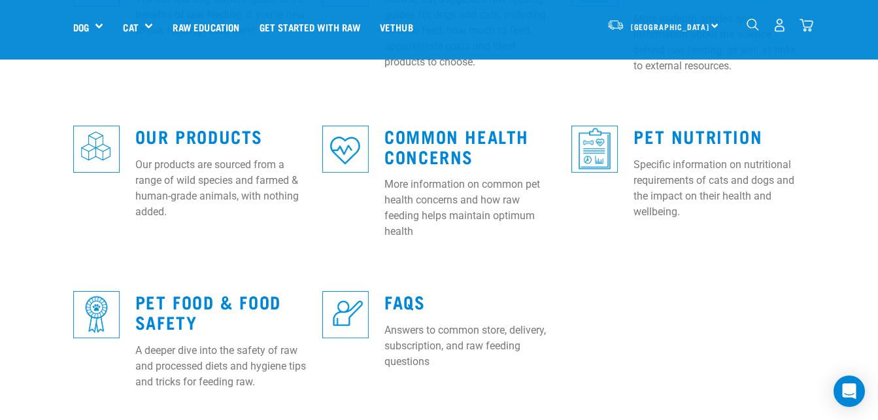
scroll to position [523, 0]
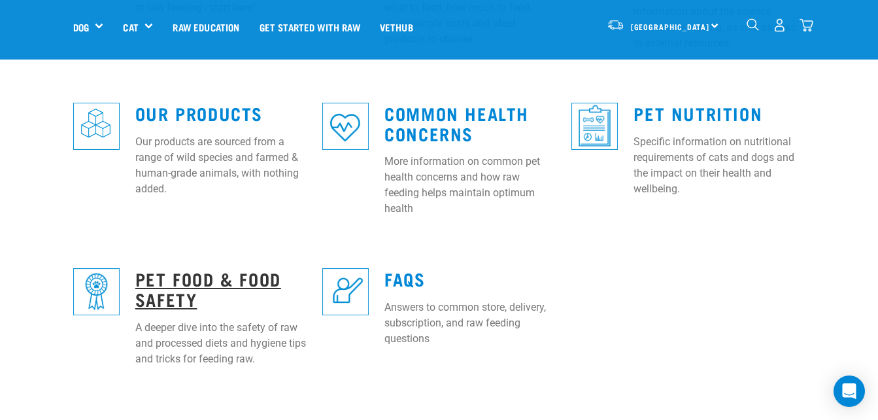
click at [170, 274] on link "Pet Food & Food Safety" at bounding box center [208, 288] width 146 height 30
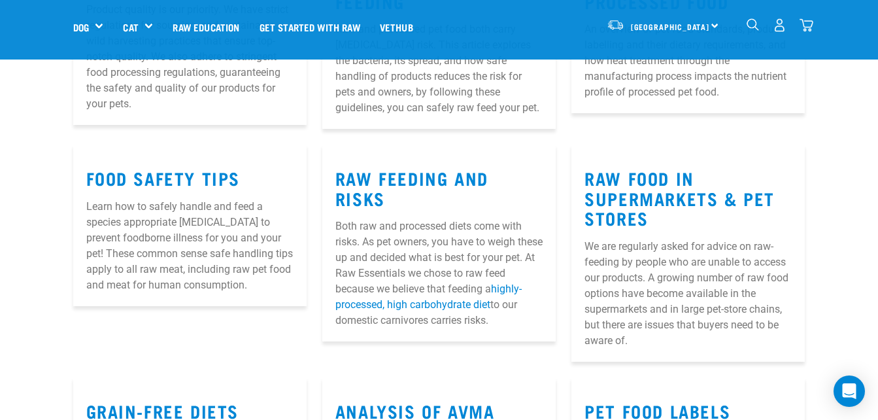
scroll to position [327, 0]
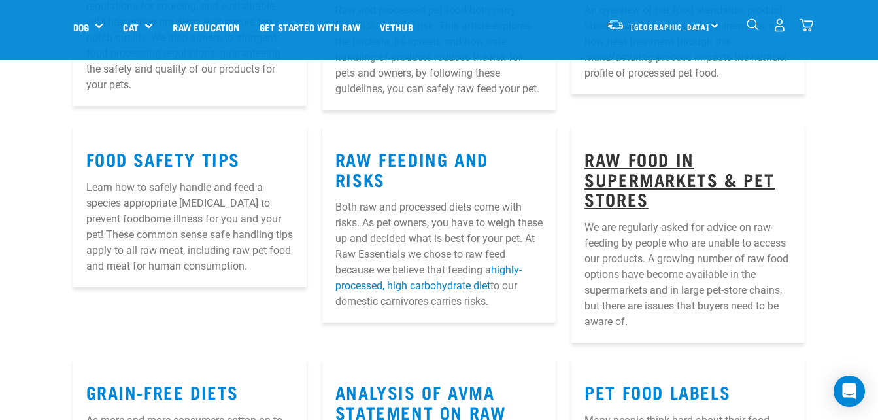
click at [637, 166] on link "Raw Food in Supermarkets & Pet Stores" at bounding box center [680, 179] width 190 height 50
